Goal: Information Seeking & Learning: Learn about a topic

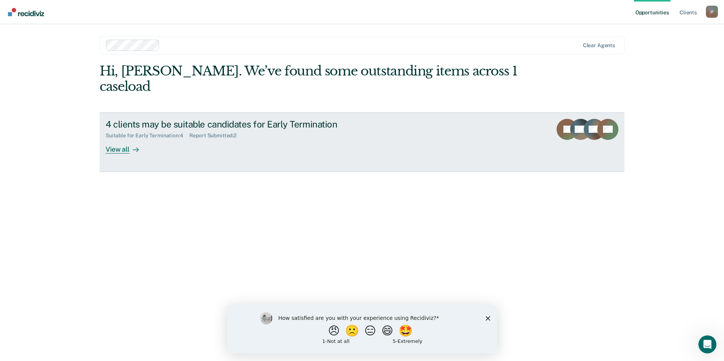
click at [120, 139] on div "View all" at bounding box center [127, 146] width 42 height 15
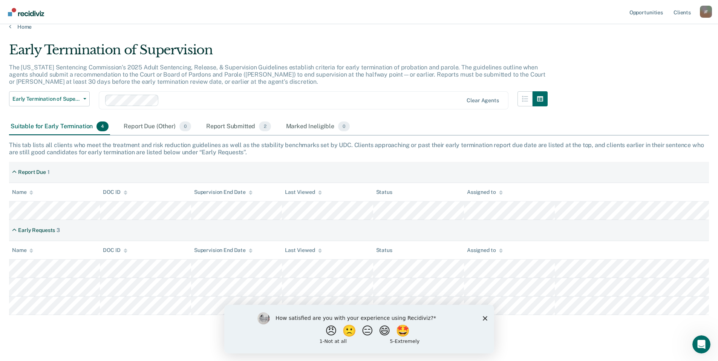
scroll to position [18, 0]
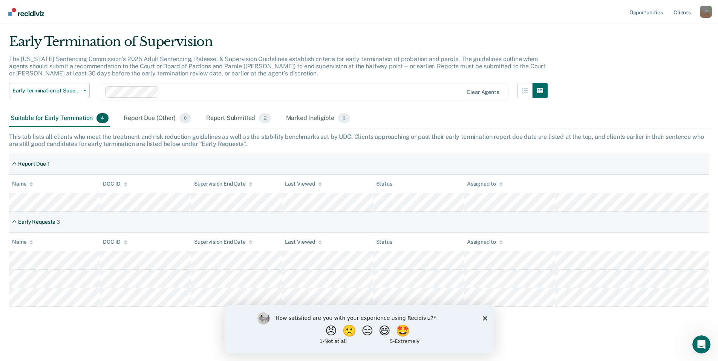
click at [485, 318] on polygon "Close survey" at bounding box center [485, 318] width 5 height 5
